Goal: Find contact information: Find contact information

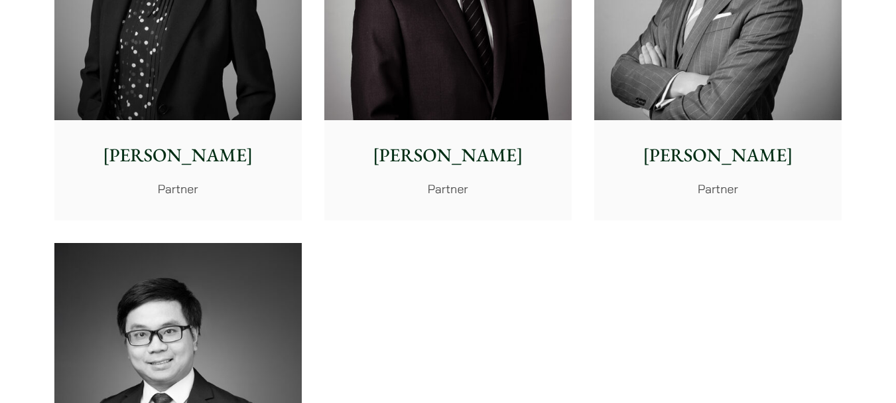
scroll to position [2654, 0]
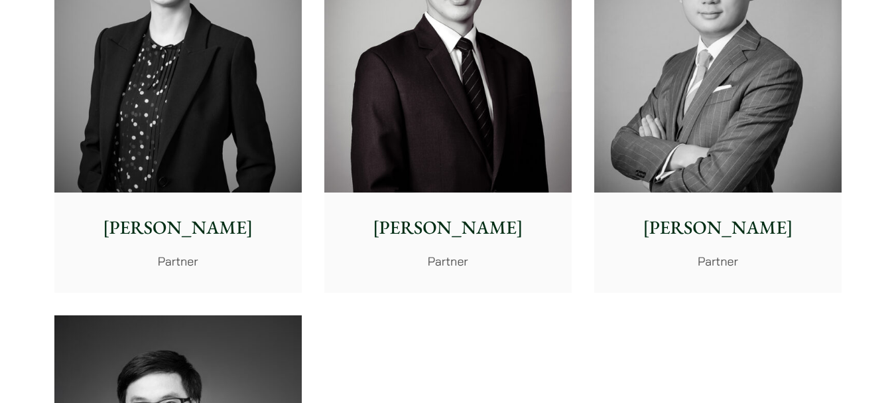
click at [728, 115] on img at bounding box center [717, 38] width 247 height 310
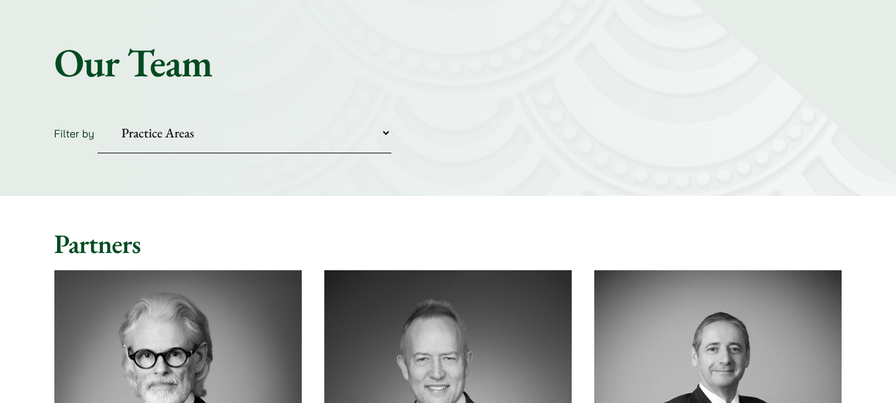
scroll to position [0, 0]
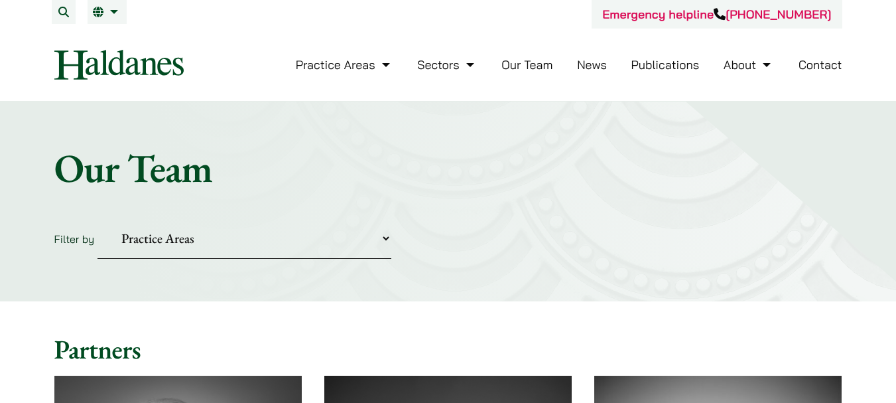
click at [230, 248] on select "Practice Areas Antitrust and Competition Civil Litigation & Dispute Resolution …" at bounding box center [245, 238] width 294 height 40
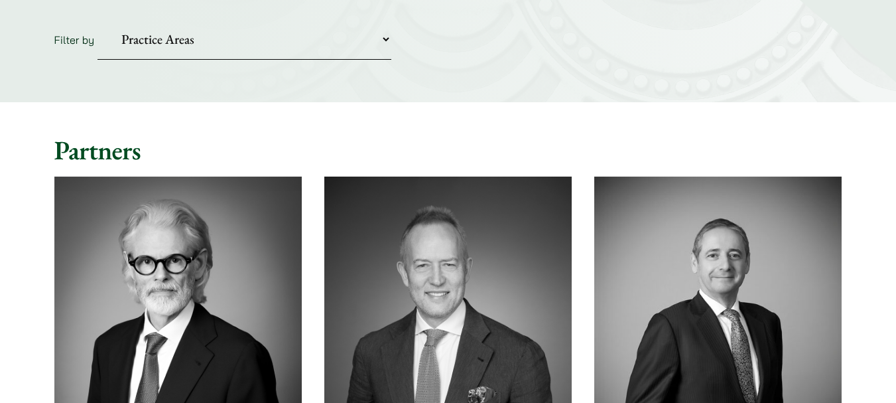
scroll to position [133, 0]
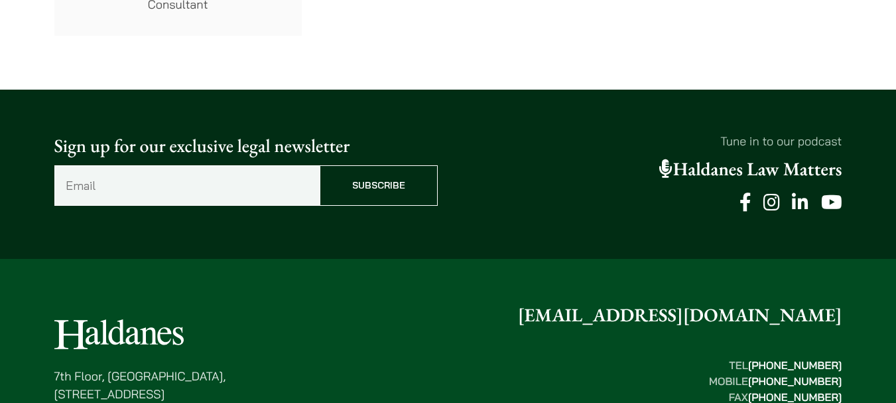
scroll to position [7582, 0]
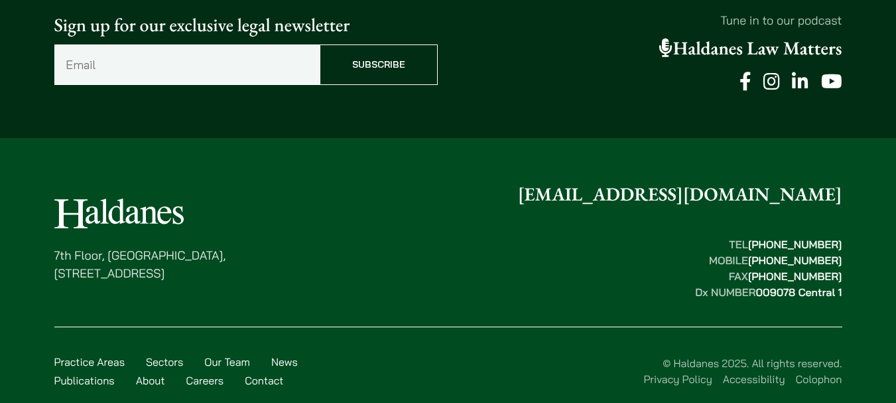
click at [251, 374] on link "Contact" at bounding box center [264, 380] width 38 height 13
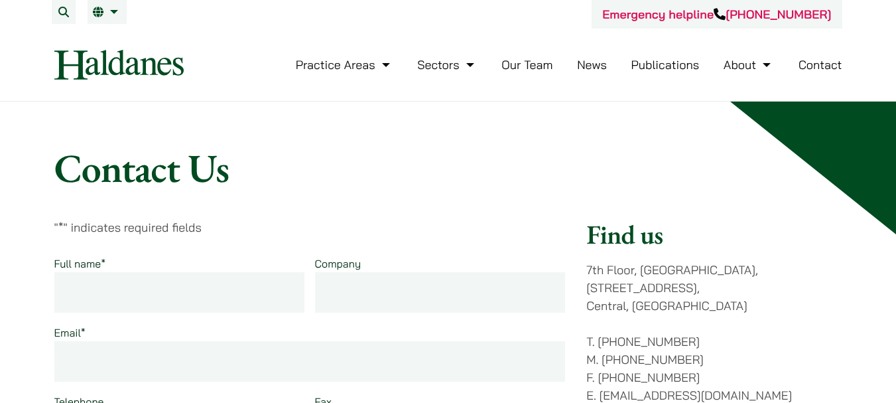
click at [810, 65] on link "Contact" at bounding box center [821, 64] width 44 height 15
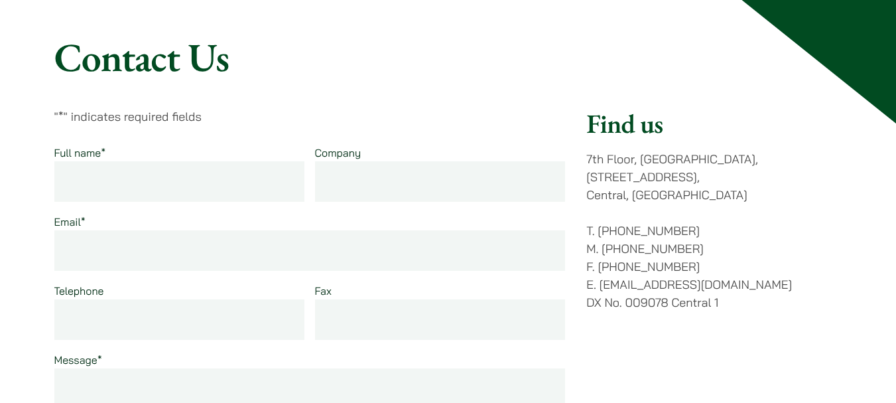
scroll to position [199, 0]
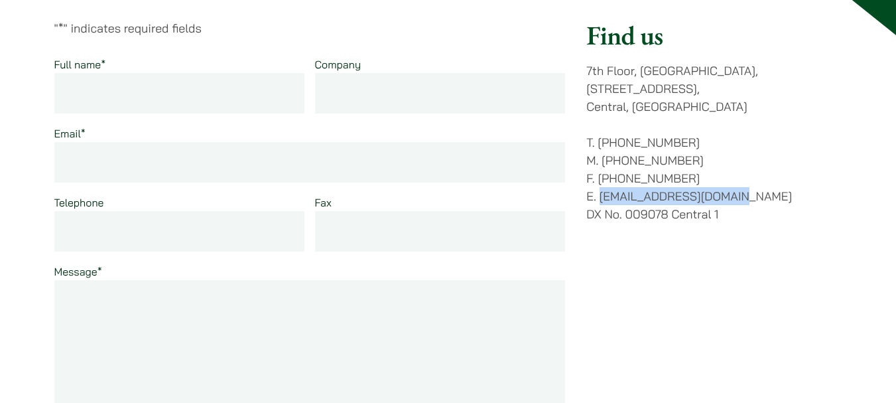
drag, startPoint x: 602, startPoint y: 182, endPoint x: 742, endPoint y: 173, distance: 140.3
click at [742, 173] on p "T. (852) 2868 1234 M. (852) 9763 5524 F. (852) 2845 1637 E. enquiries@haldanes.…" at bounding box center [713, 178] width 255 height 90
copy p "[EMAIL_ADDRESS][DOMAIN_NAME]"
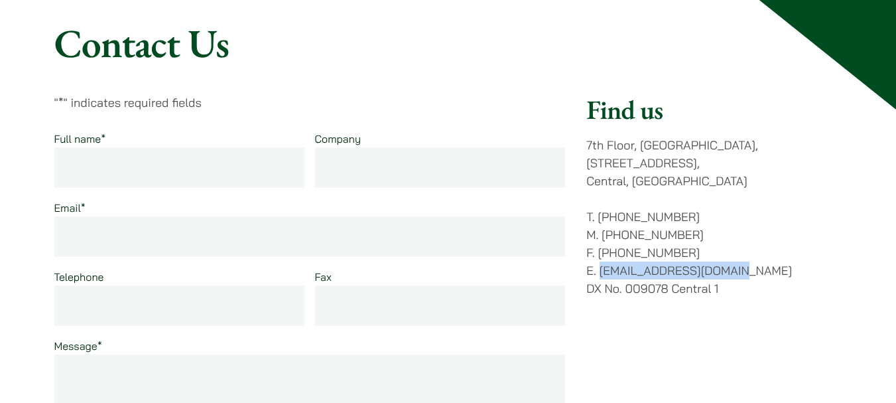
scroll to position [0, 0]
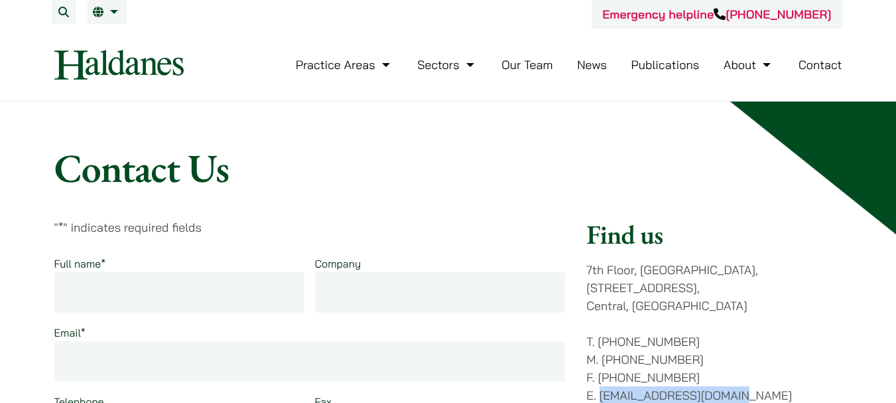
click at [533, 69] on link "Our Team" at bounding box center [527, 64] width 51 height 15
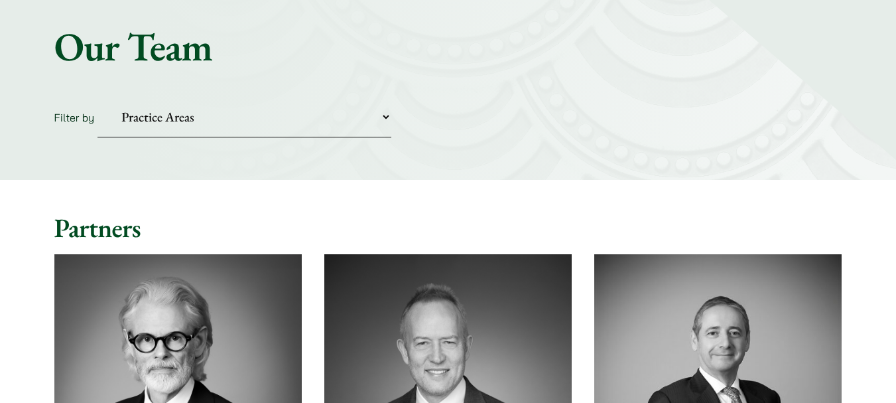
scroll to position [265, 0]
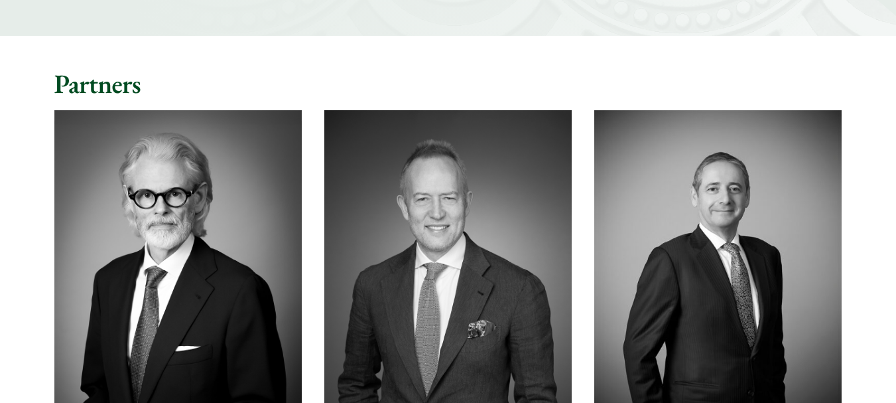
click at [217, 236] on img at bounding box center [177, 265] width 247 height 310
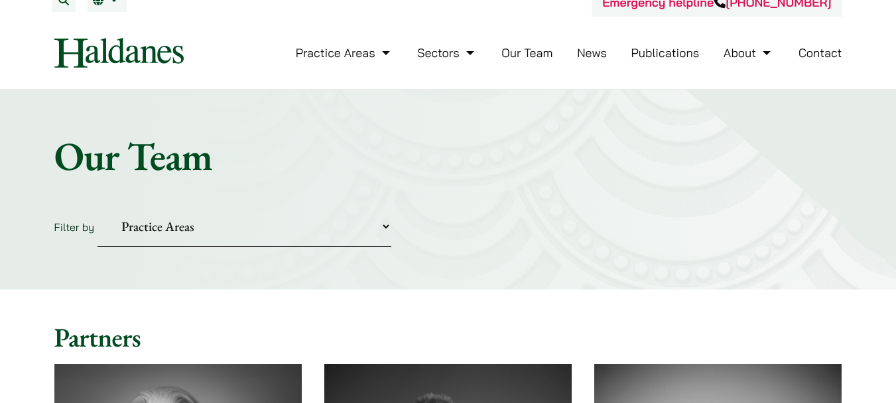
scroll to position [0, 0]
